Goal: Register for event/course

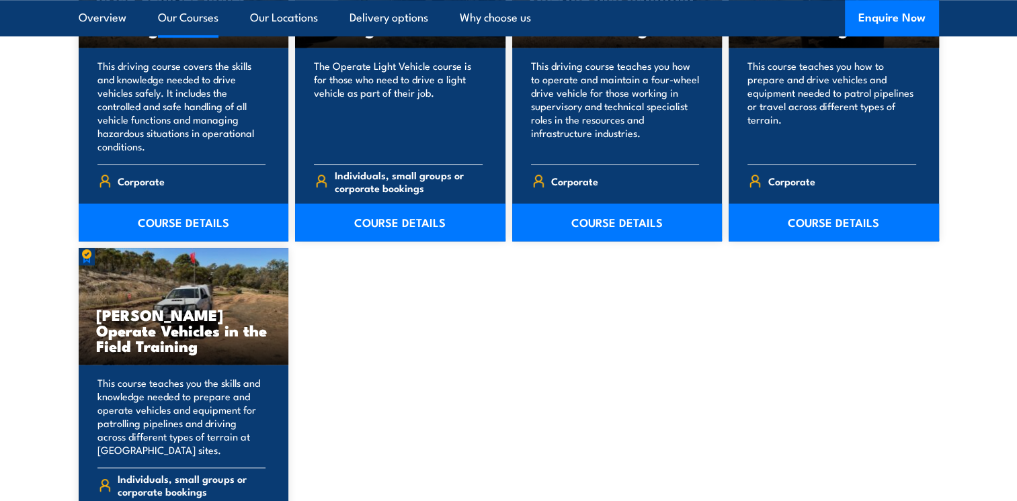
scroll to position [1277, 0]
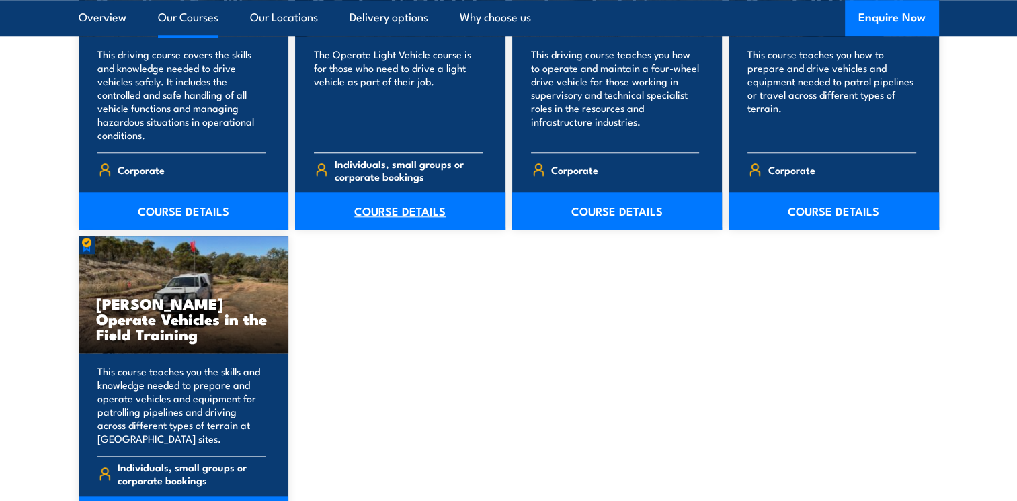
click at [390, 212] on link "COURSE DETAILS" at bounding box center [400, 211] width 210 height 38
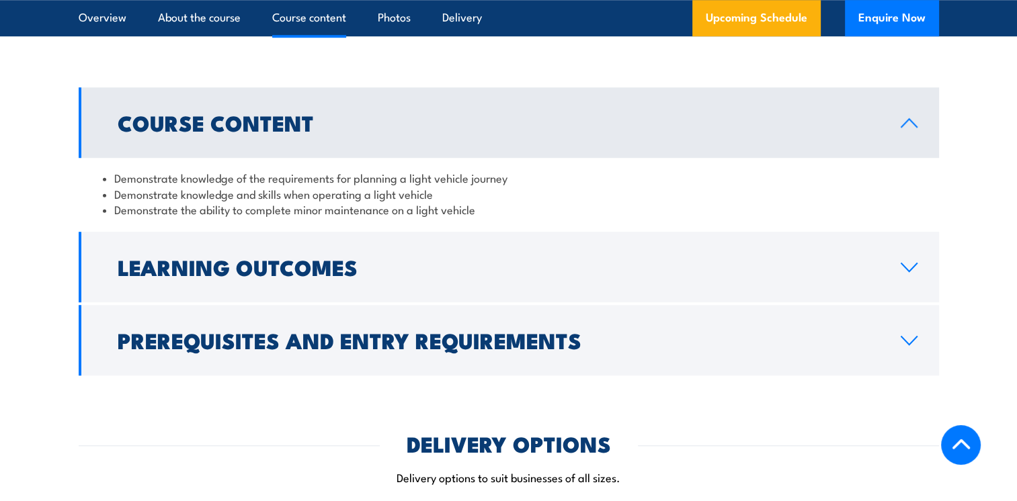
scroll to position [1075, 0]
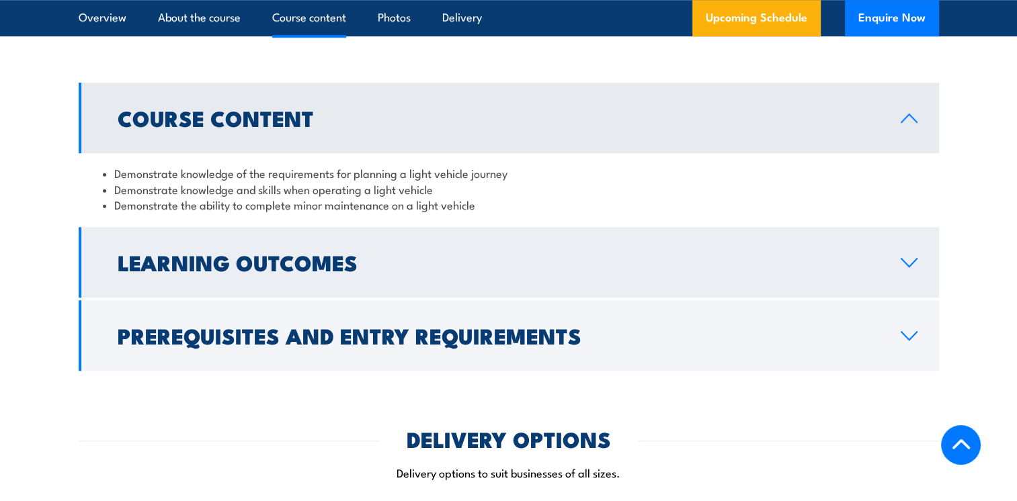
click at [904, 265] on icon at bounding box center [909, 262] width 18 height 11
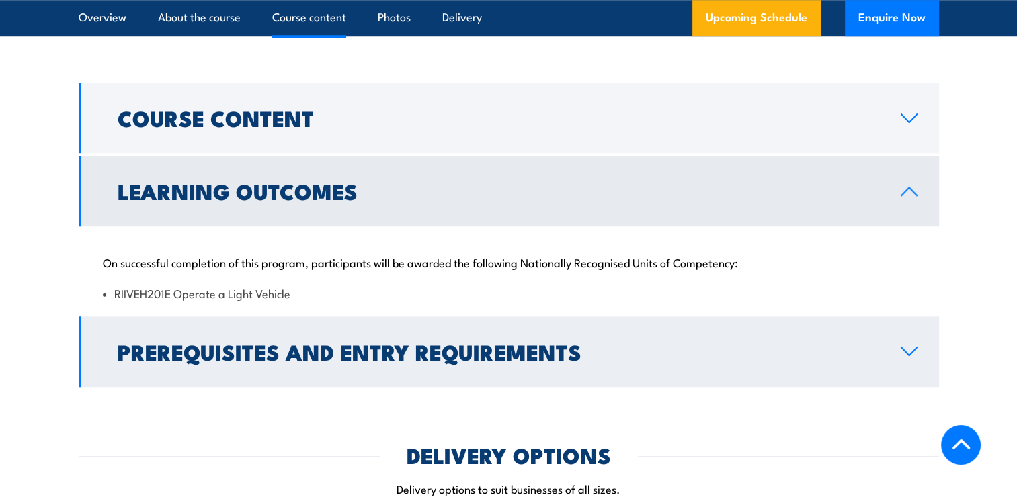
click at [909, 343] on link "Prerequisites and Entry Requirements" at bounding box center [509, 352] width 860 height 71
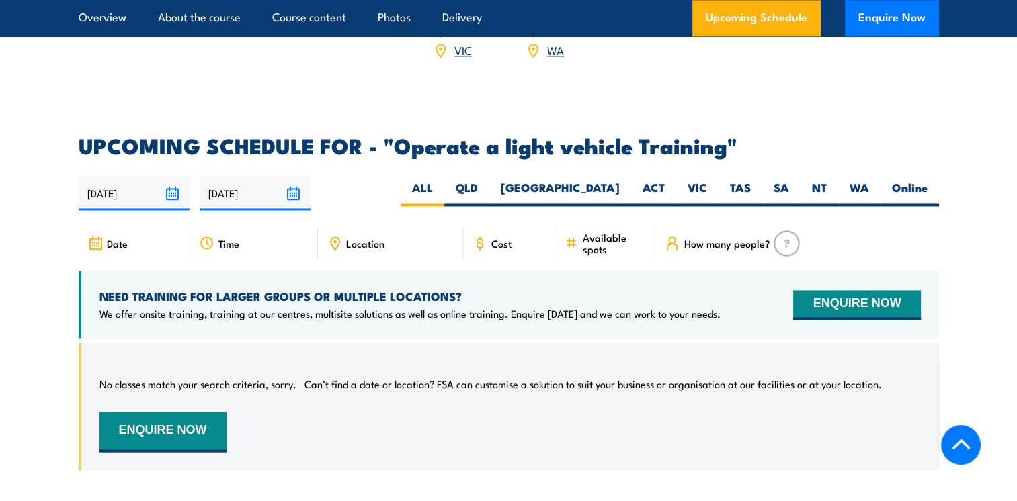
scroll to position [2083, 0]
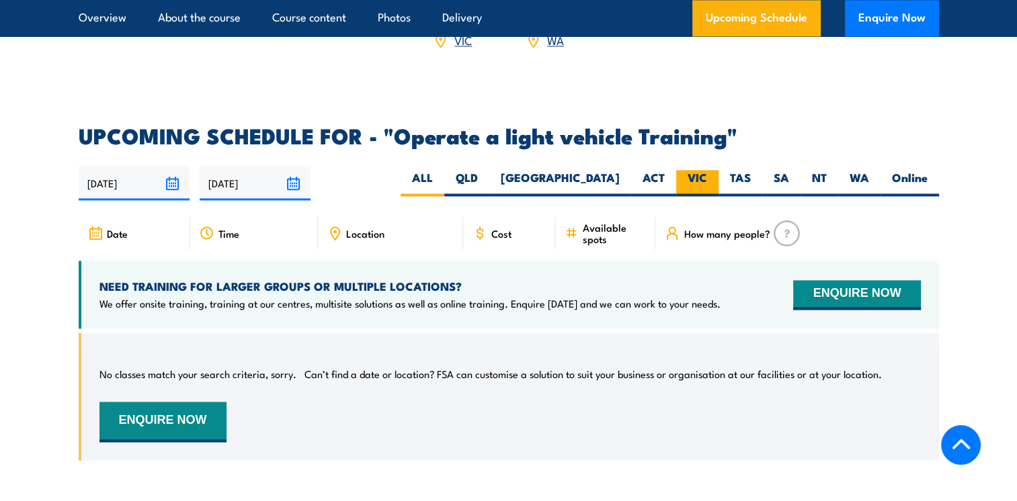
click at [697, 170] on label "VIC" at bounding box center [697, 183] width 42 height 26
click at [707, 170] on input "VIC" at bounding box center [711, 174] width 9 height 9
radio input "true"
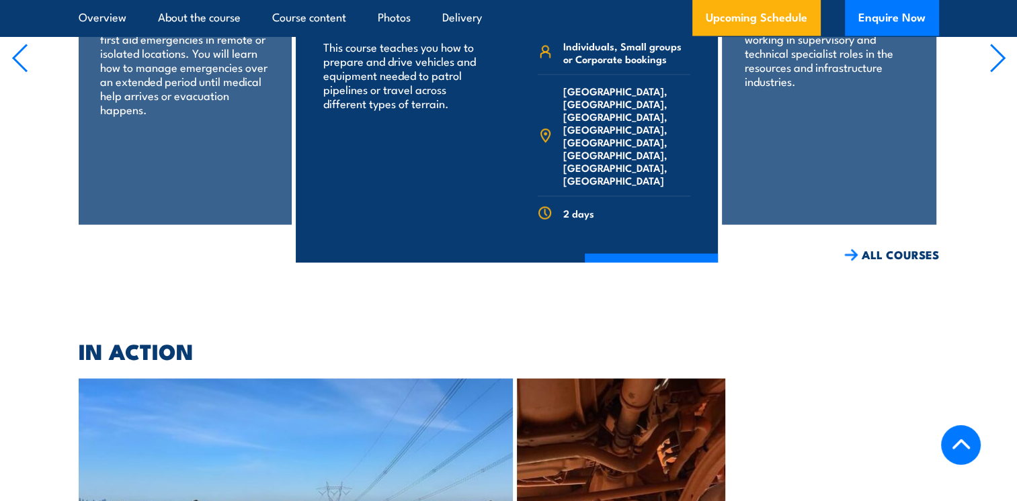
scroll to position [2694, 0]
